Goal: Transaction & Acquisition: Purchase product/service

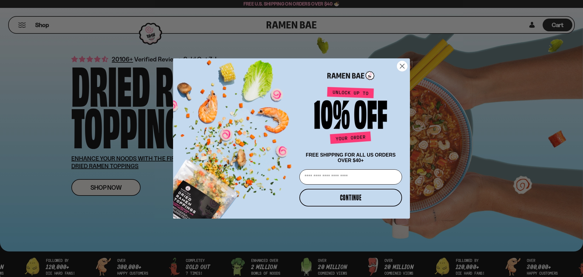
click at [405, 62] on circle "Close dialog" at bounding box center [402, 66] width 10 height 10
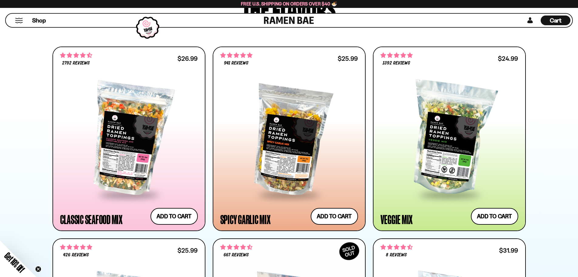
scroll to position [334, 0]
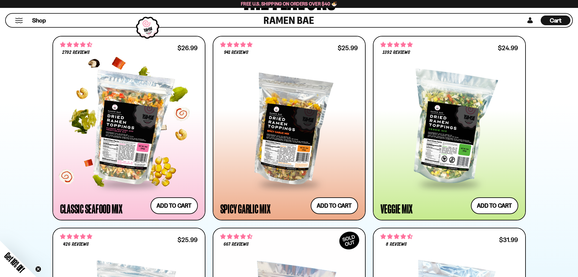
click at [131, 130] on div at bounding box center [129, 128] width 138 height 110
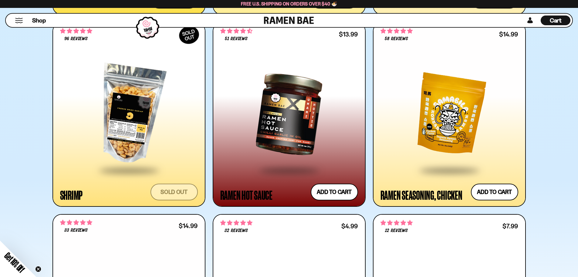
scroll to position [1305, 0]
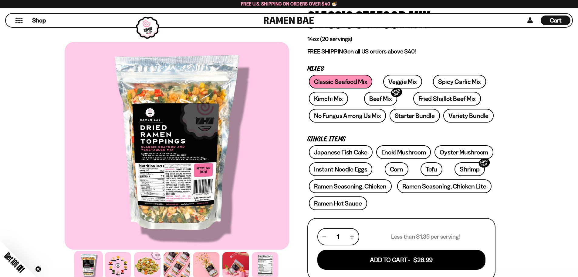
scroll to position [61, 0]
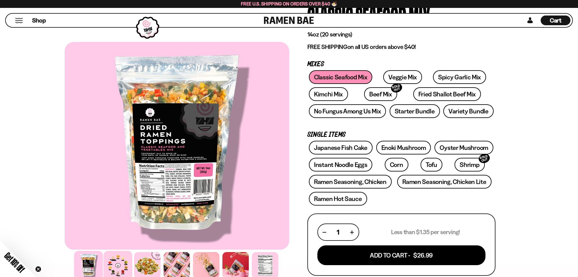
click at [118, 267] on div at bounding box center [118, 264] width 29 height 29
